Goal: Information Seeking & Learning: Find specific fact

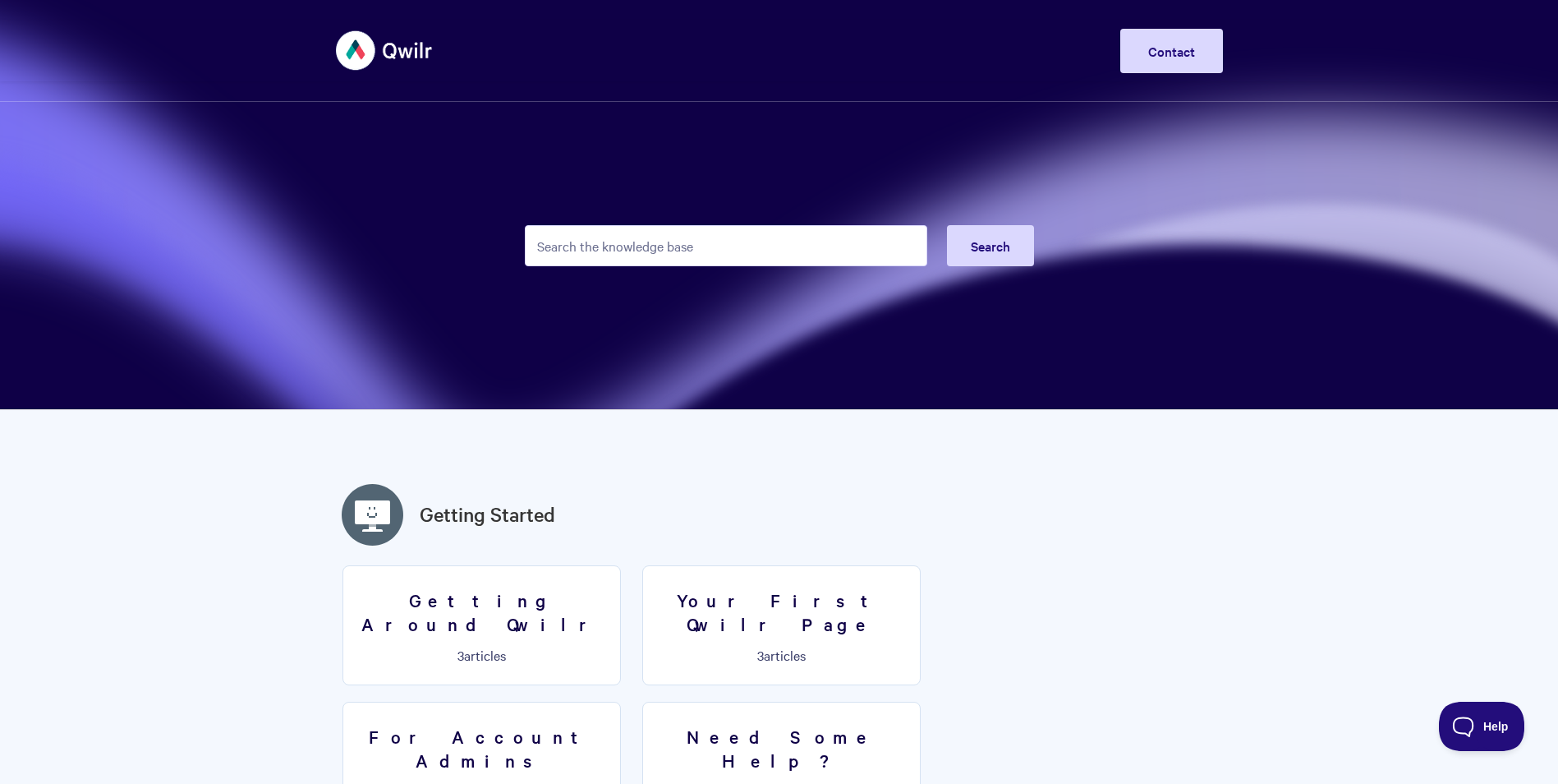
click at [683, 254] on input "Search the knowledge base" at bounding box center [727, 246] width 403 height 41
click at [699, 239] on input "Search the knowledge base" at bounding box center [727, 246] width 403 height 41
click at [619, 218] on form "Search" at bounding box center [779, 245] width 509 height 81
click at [662, 254] on input "Search the knowledge base" at bounding box center [727, 246] width 403 height 41
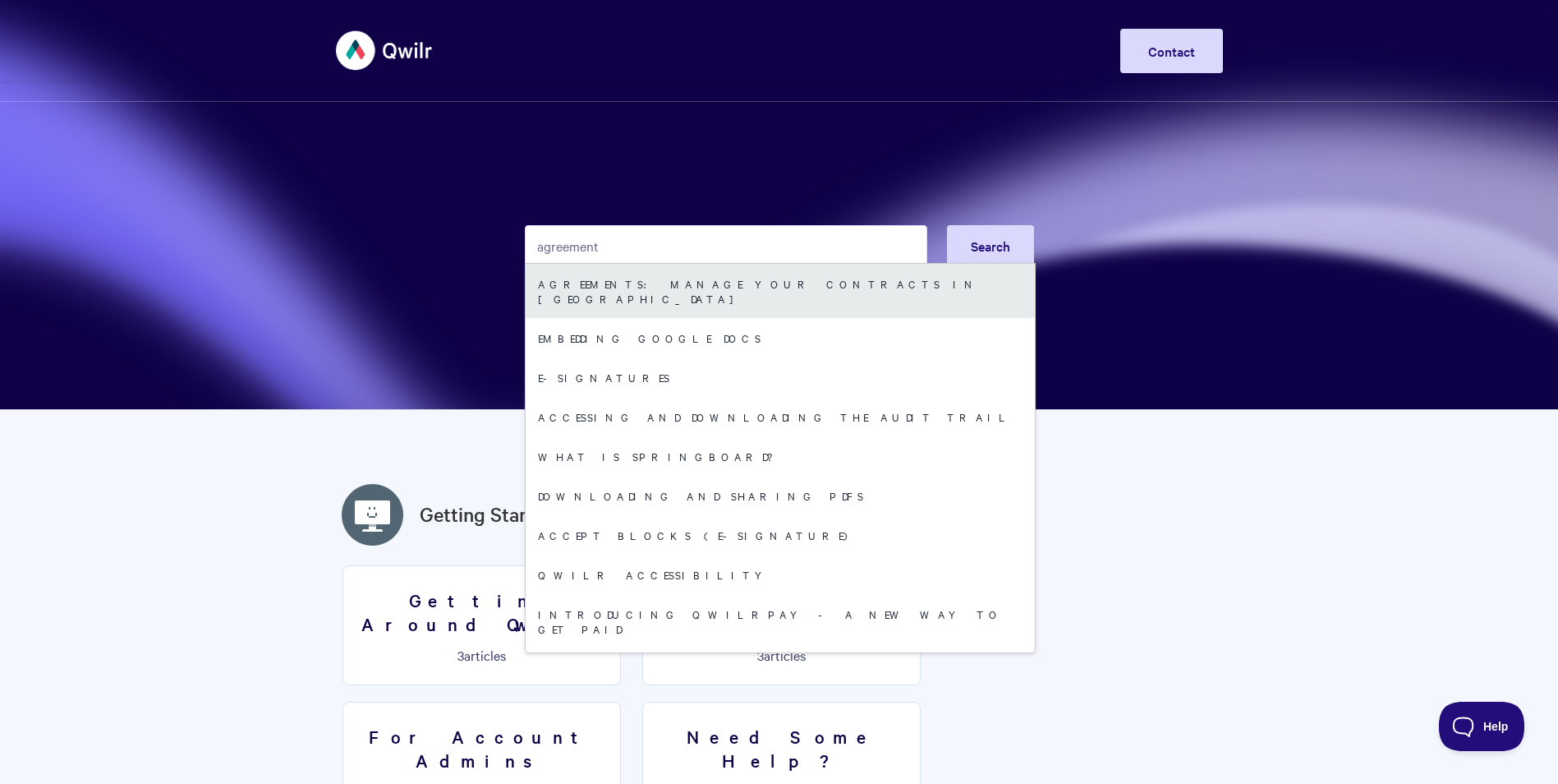
type input "agreement"
click at [657, 288] on link "Agreements: Manage your Contracts in [GEOGRAPHIC_DATA]" at bounding box center [780, 290] width 509 height 54
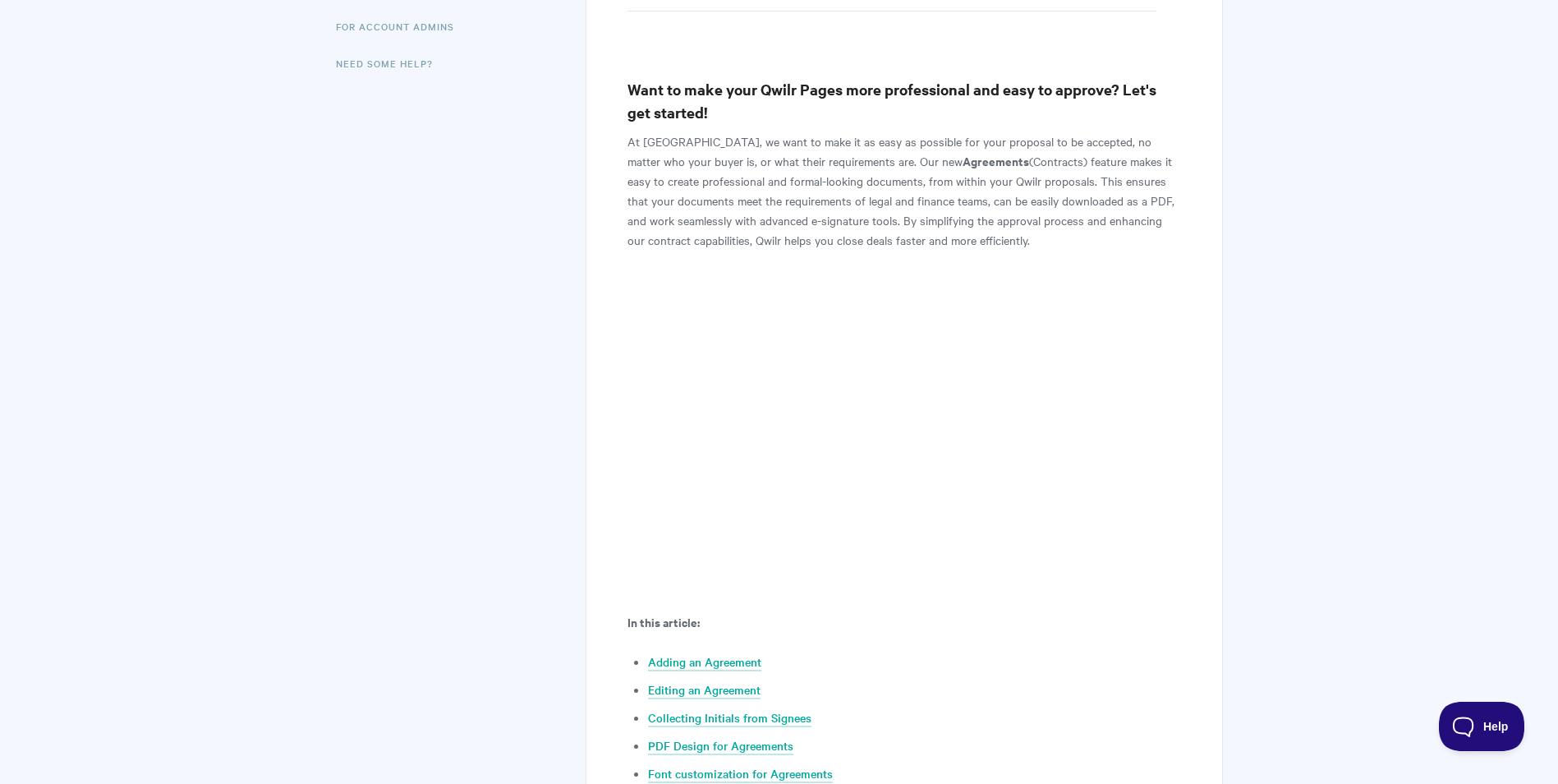
scroll to position [328, 0]
